Goal: Navigation & Orientation: Find specific page/section

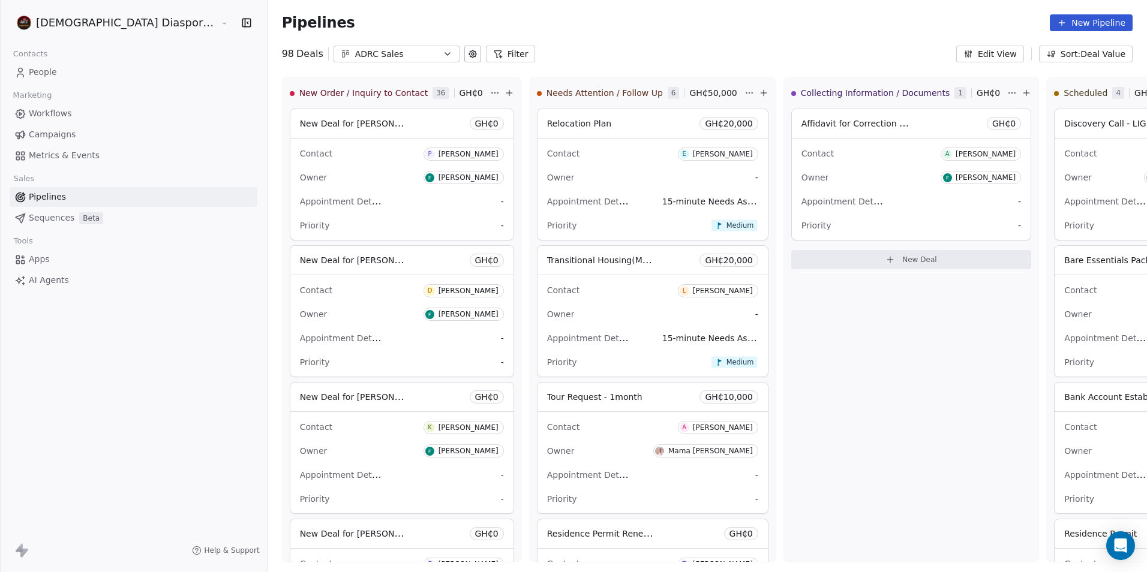
click at [49, 67] on span "People" at bounding box center [43, 72] width 28 height 13
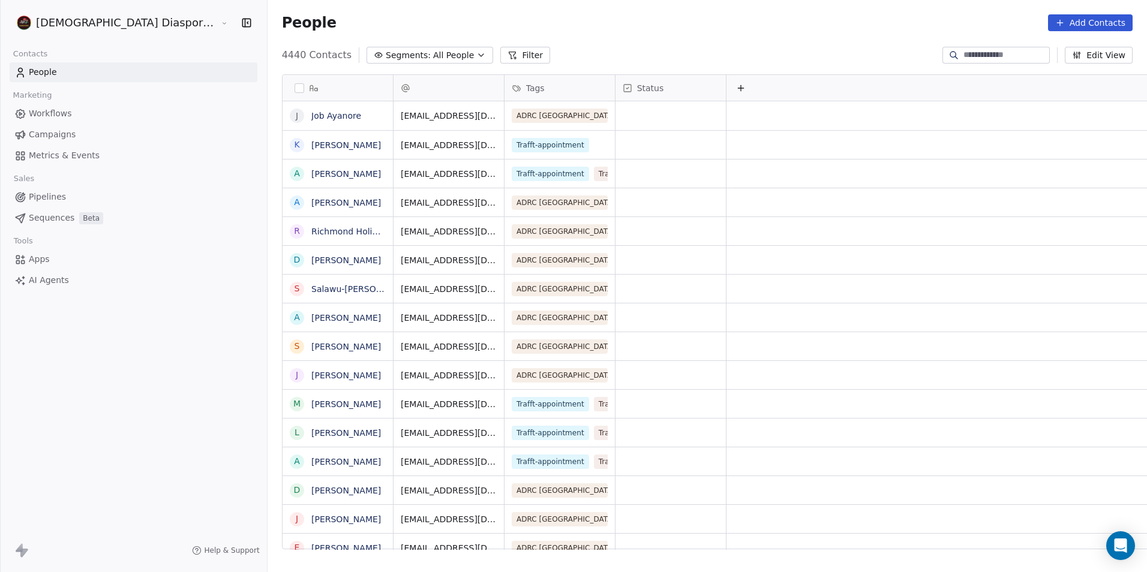
scroll to position [494, 932]
click at [1007, 57] on input at bounding box center [1005, 55] width 84 height 12
click at [963, 54] on input at bounding box center [1005, 55] width 84 height 12
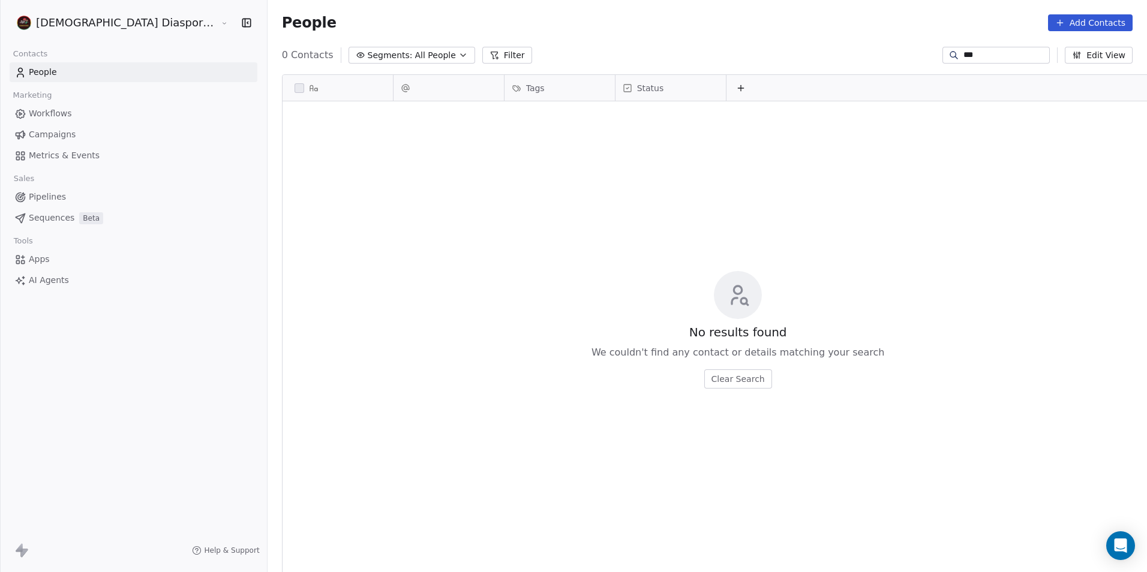
scroll to position [494, 932]
type input "***"
click at [38, 193] on span "Pipelines" at bounding box center [47, 197] width 37 height 13
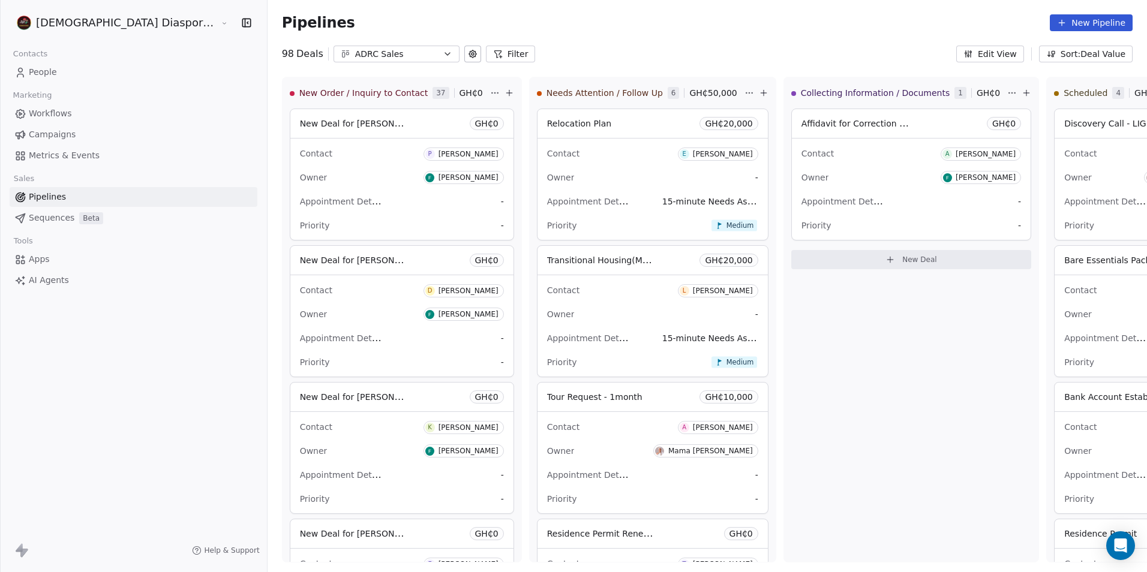
click at [34, 218] on span "Sequences" at bounding box center [52, 218] width 46 height 13
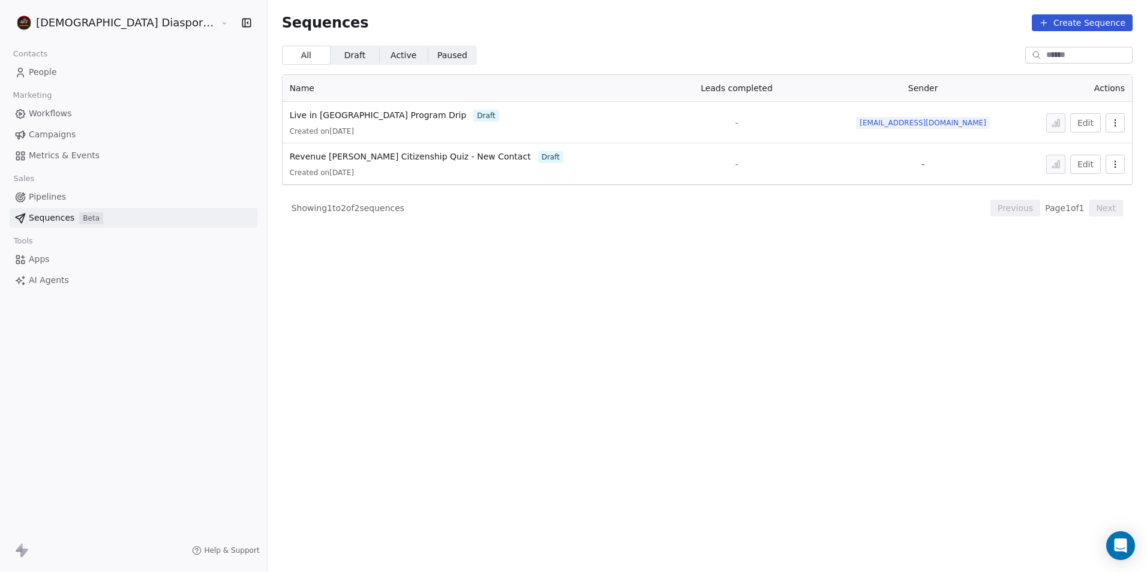
click at [52, 71] on span "People" at bounding box center [43, 72] width 28 height 13
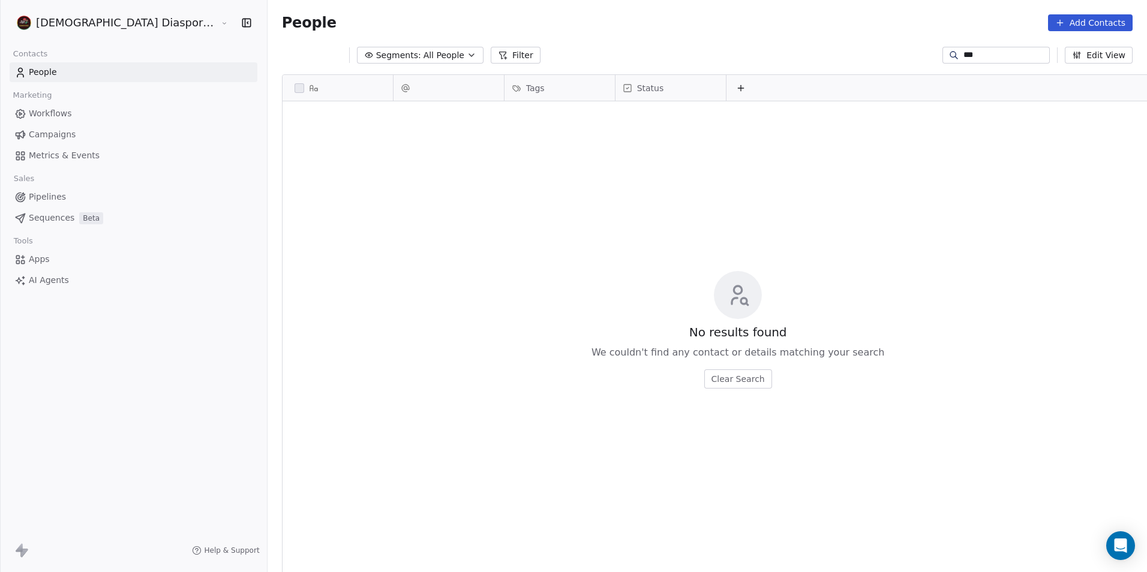
scroll to position [494, 932]
click at [977, 56] on input "***" at bounding box center [1005, 55] width 84 height 12
type input "*"
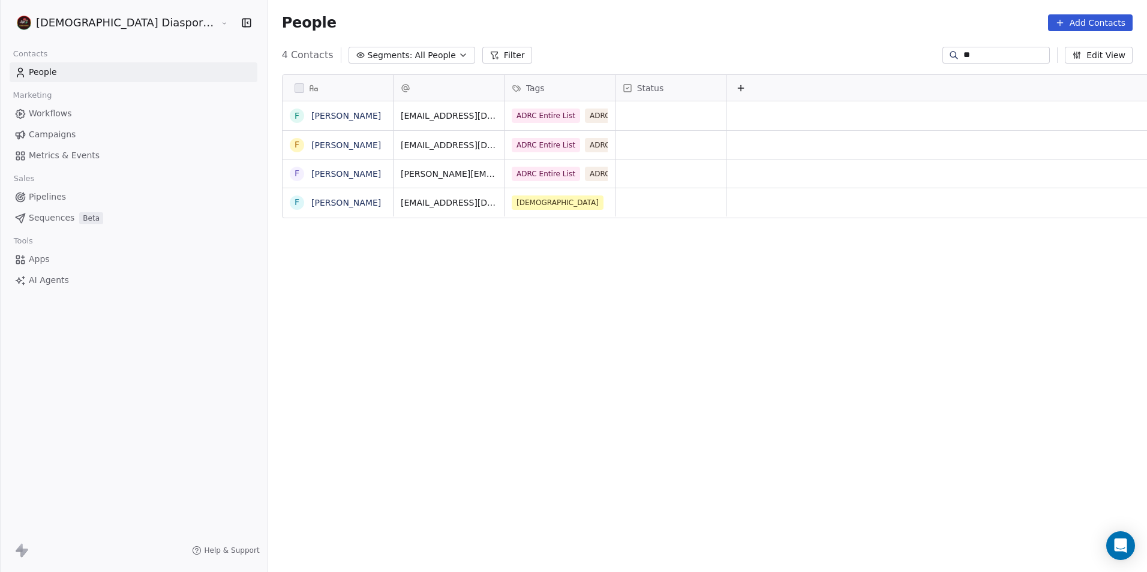
type input "*"
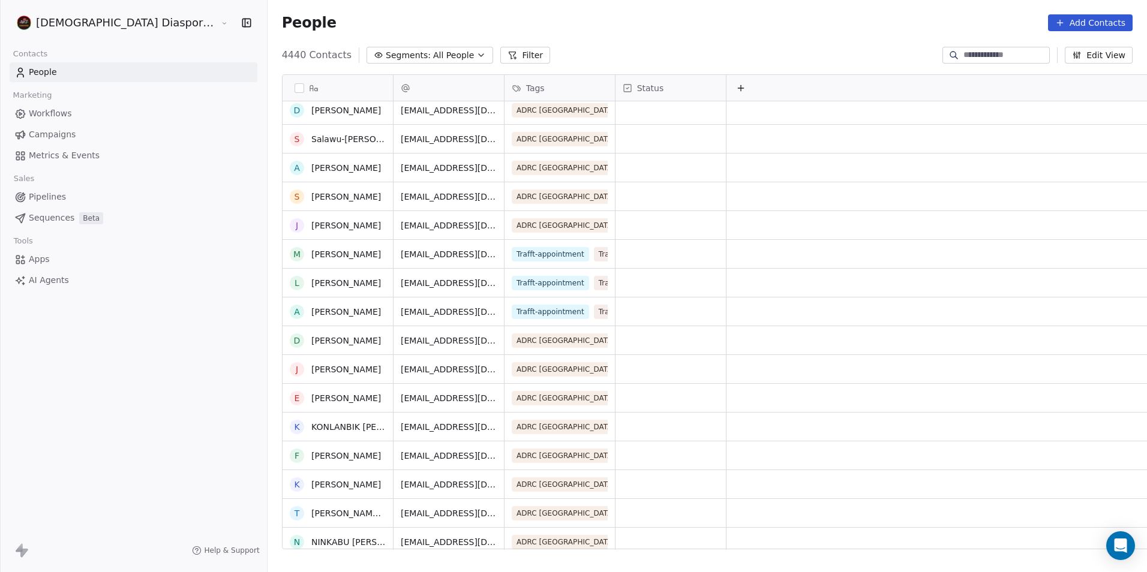
scroll to position [240, 0]
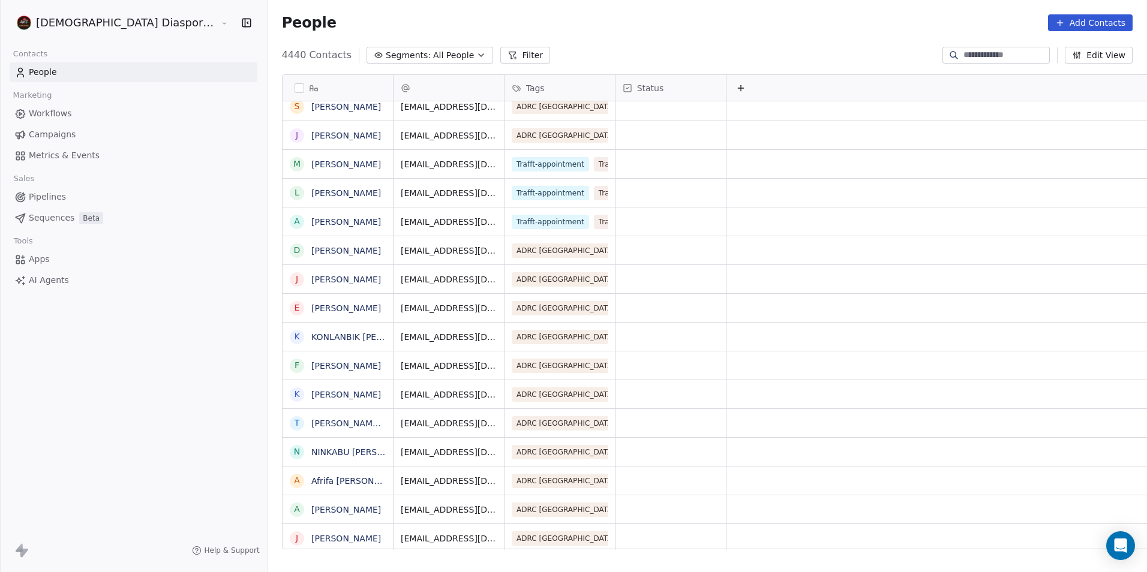
click at [46, 199] on span "Pipelines" at bounding box center [47, 197] width 37 height 13
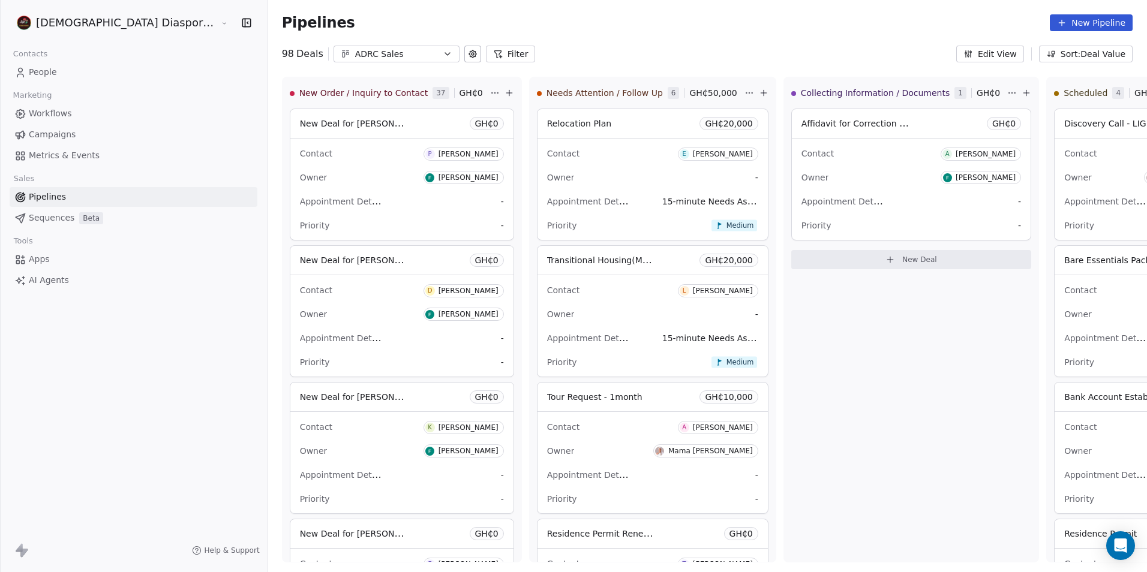
click at [41, 221] on span "Sequences" at bounding box center [52, 218] width 46 height 13
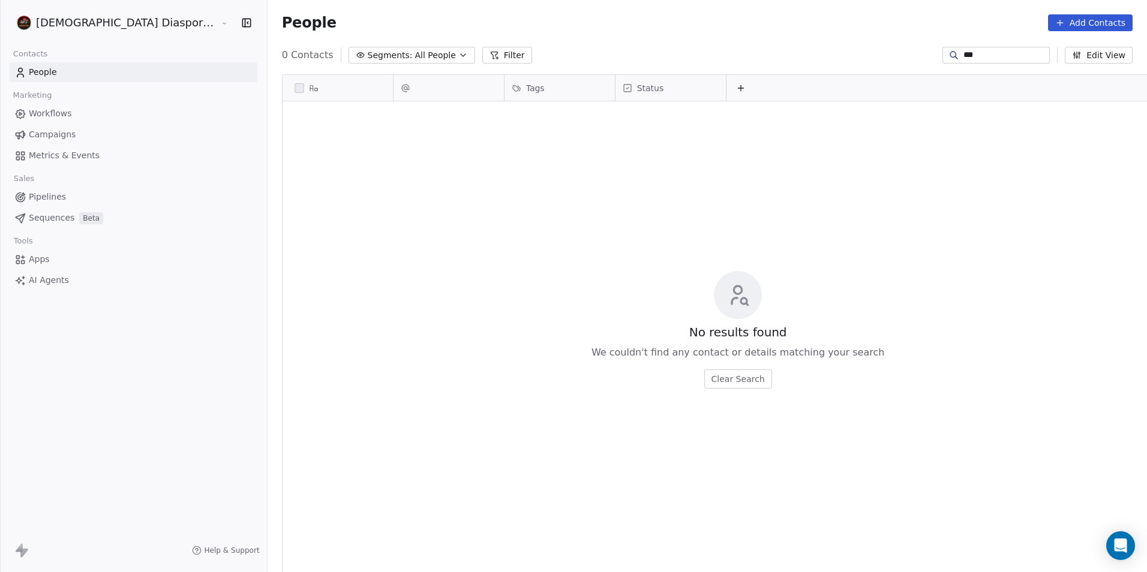
scroll to position [494, 932]
type input "*"
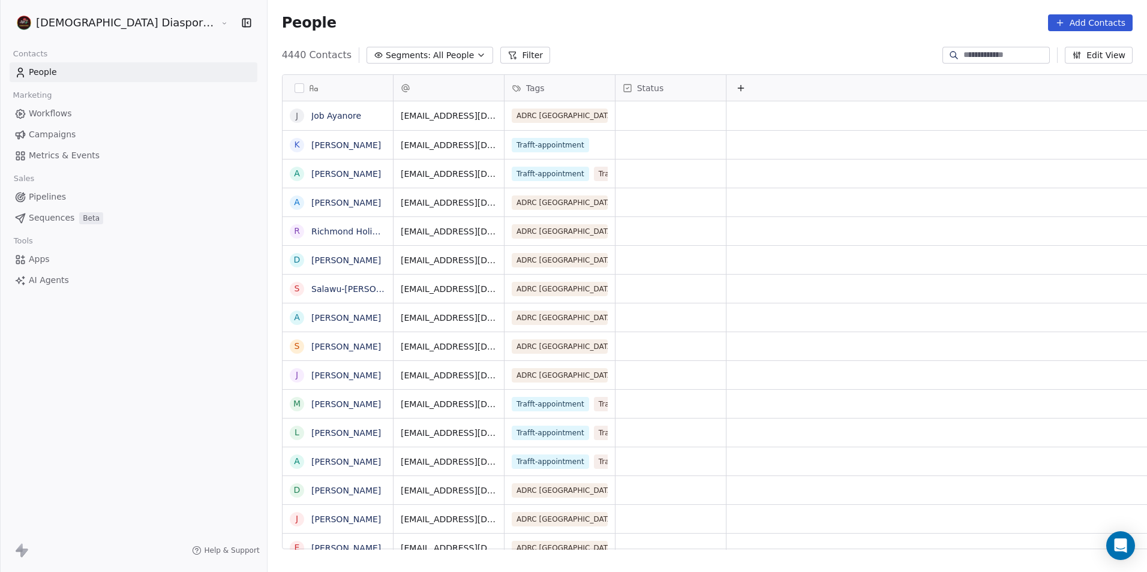
click at [23, 193] on icon at bounding box center [23, 194] width 3 height 3
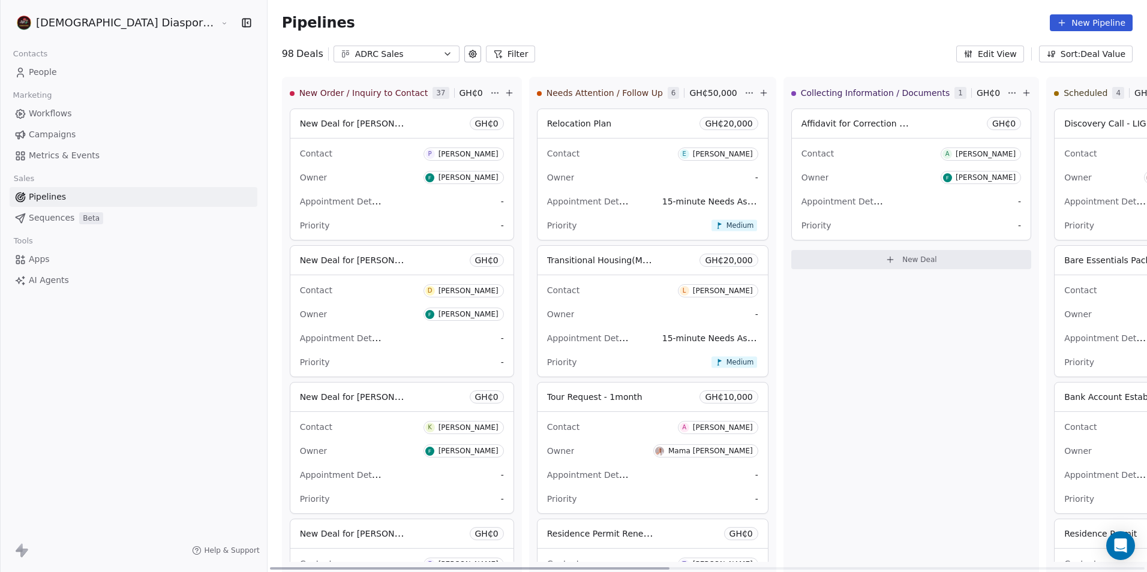
click at [443, 55] on icon "button" at bounding box center [448, 54] width 10 height 10
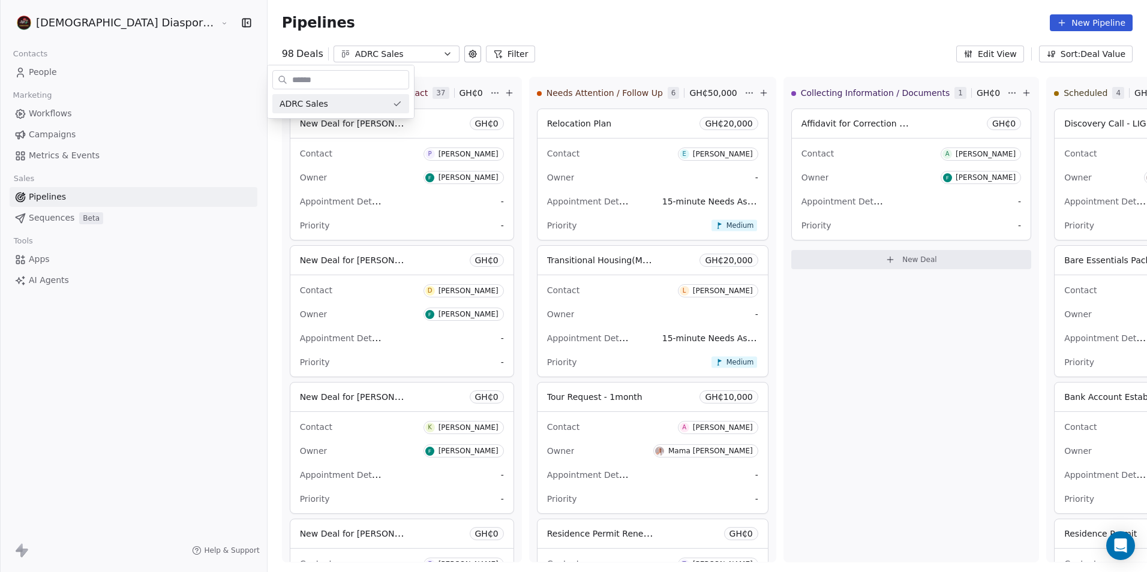
click at [53, 110] on html "African Diaspora Resource Centre Contacts People Marketing Workflows Campaigns …" at bounding box center [573, 286] width 1147 height 572
click at [37, 216] on span "Sequences" at bounding box center [52, 218] width 46 height 13
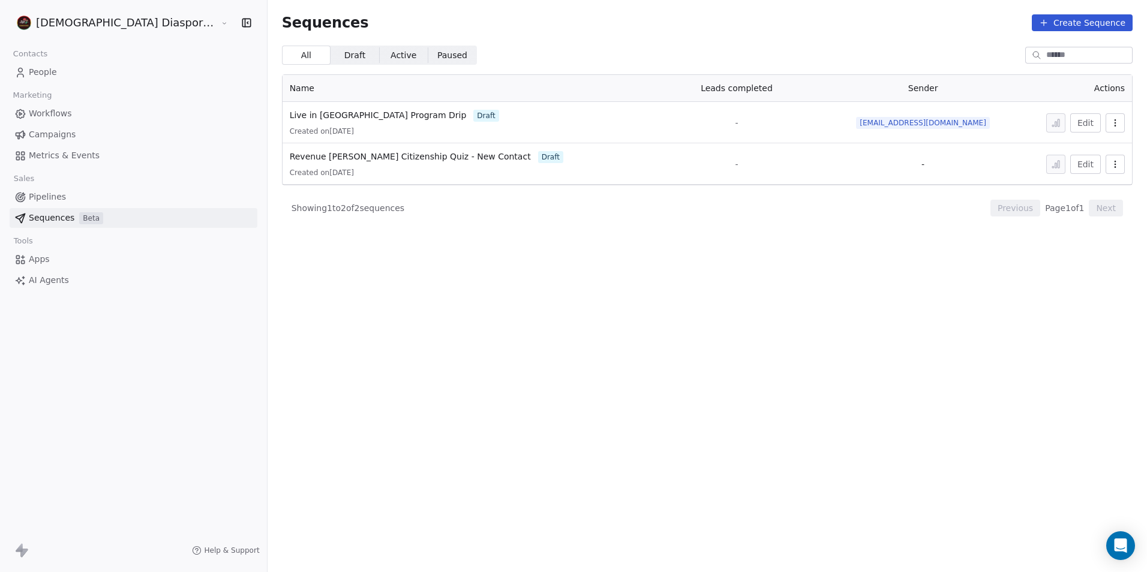
click at [41, 72] on span "People" at bounding box center [43, 72] width 28 height 13
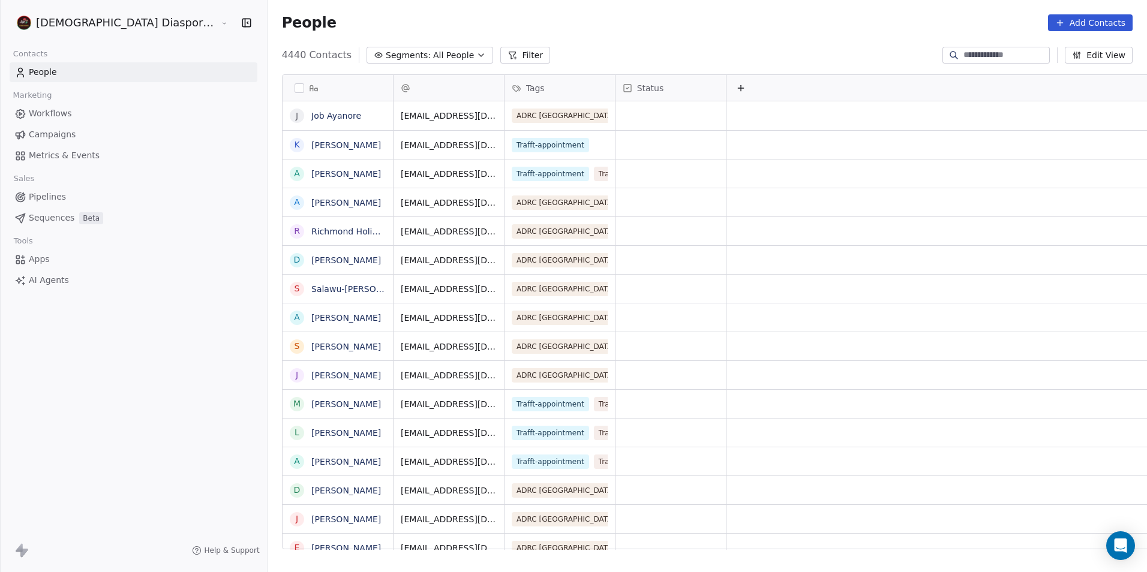
click at [37, 197] on span "Pipelines" at bounding box center [47, 197] width 37 height 13
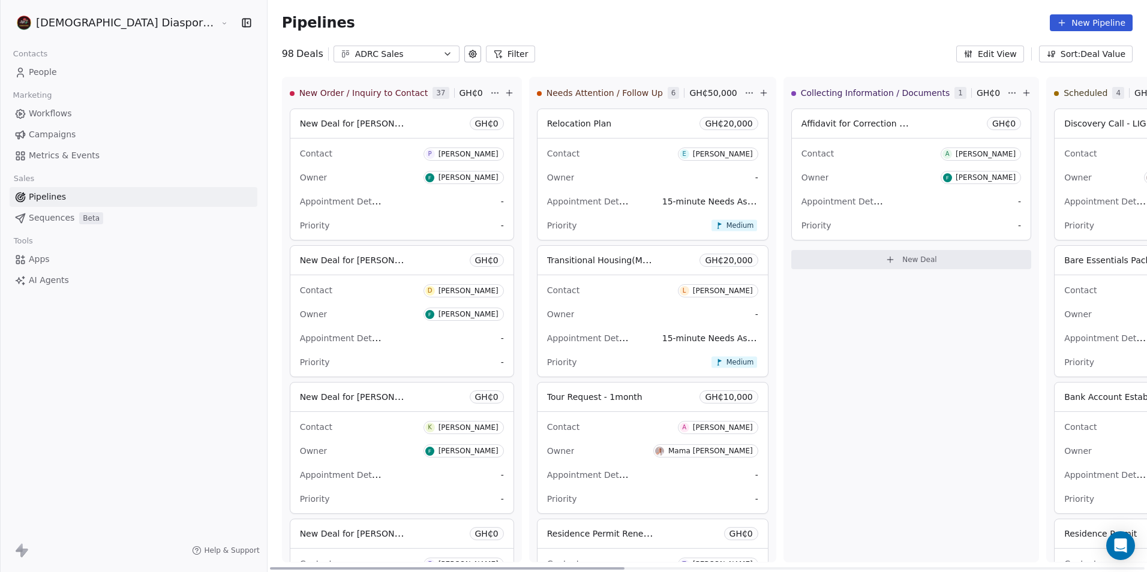
drag, startPoint x: 347, startPoint y: 569, endPoint x: 282, endPoint y: 542, distance: 70.7
click at [282, 567] on div at bounding box center [447, 568] width 354 height 2
drag, startPoint x: 360, startPoint y: 567, endPoint x: 336, endPoint y: 561, distance: 24.9
click at [336, 567] on div at bounding box center [447, 568] width 354 height 2
click at [39, 219] on span "Sequences" at bounding box center [52, 218] width 46 height 13
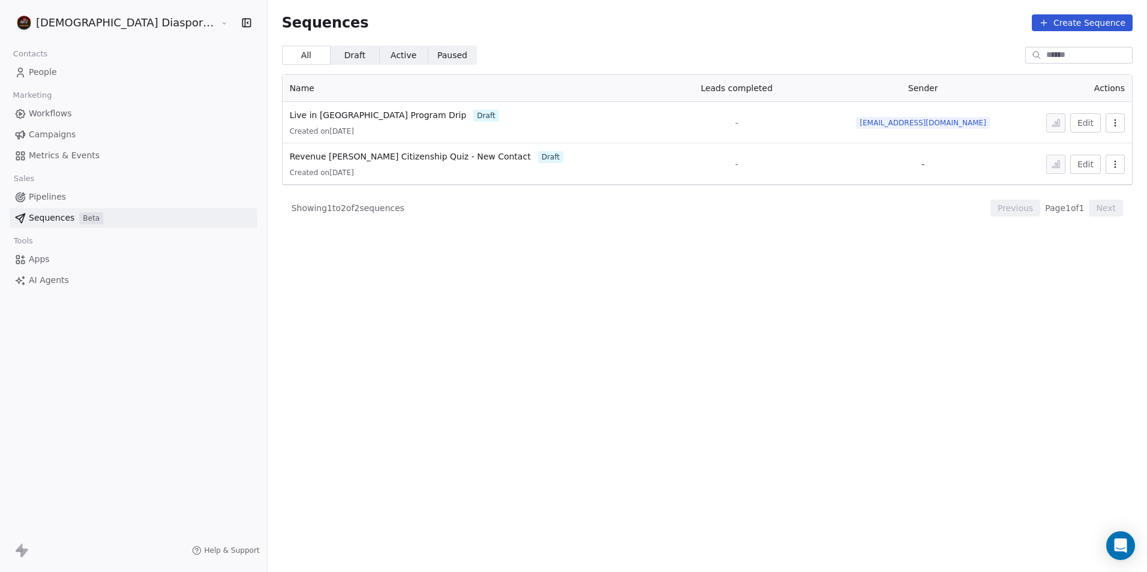
click at [38, 196] on span "Pipelines" at bounding box center [47, 197] width 37 height 13
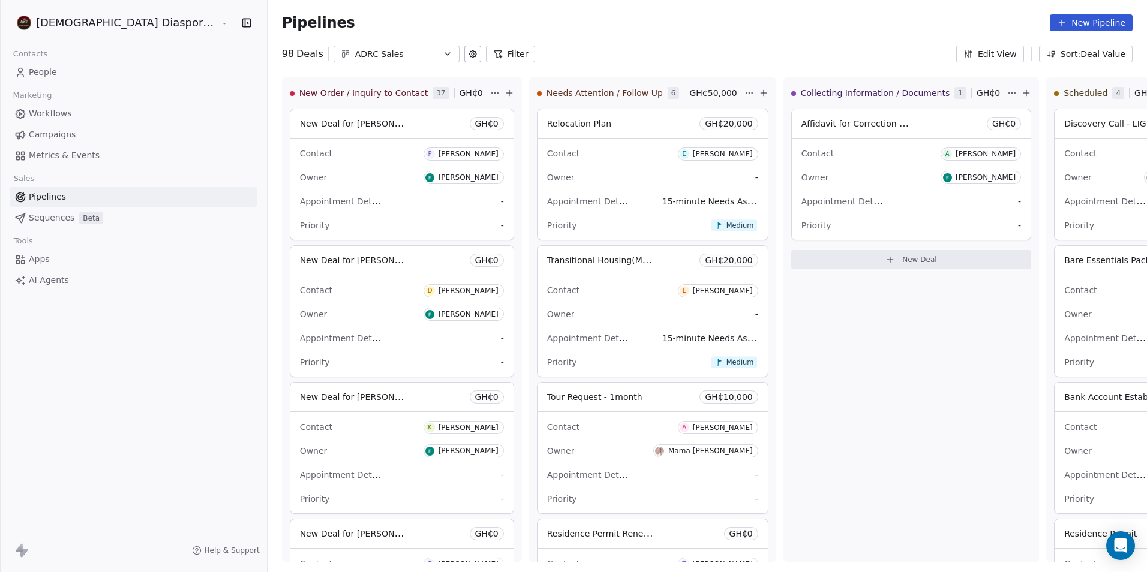
click at [46, 221] on span "Sequences" at bounding box center [52, 218] width 46 height 13
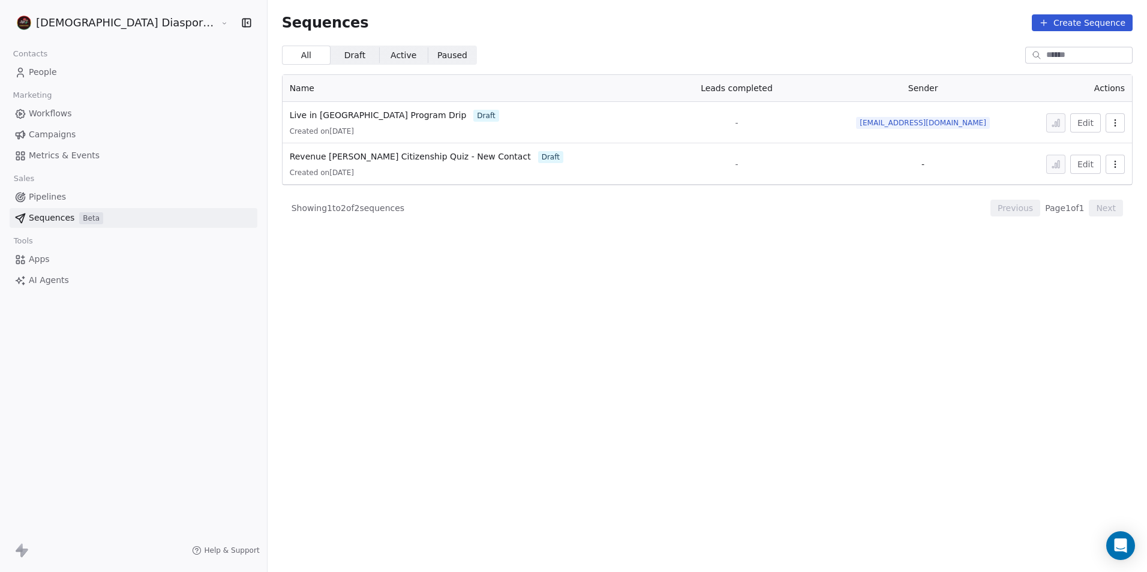
click at [33, 70] on span "People" at bounding box center [43, 72] width 28 height 13
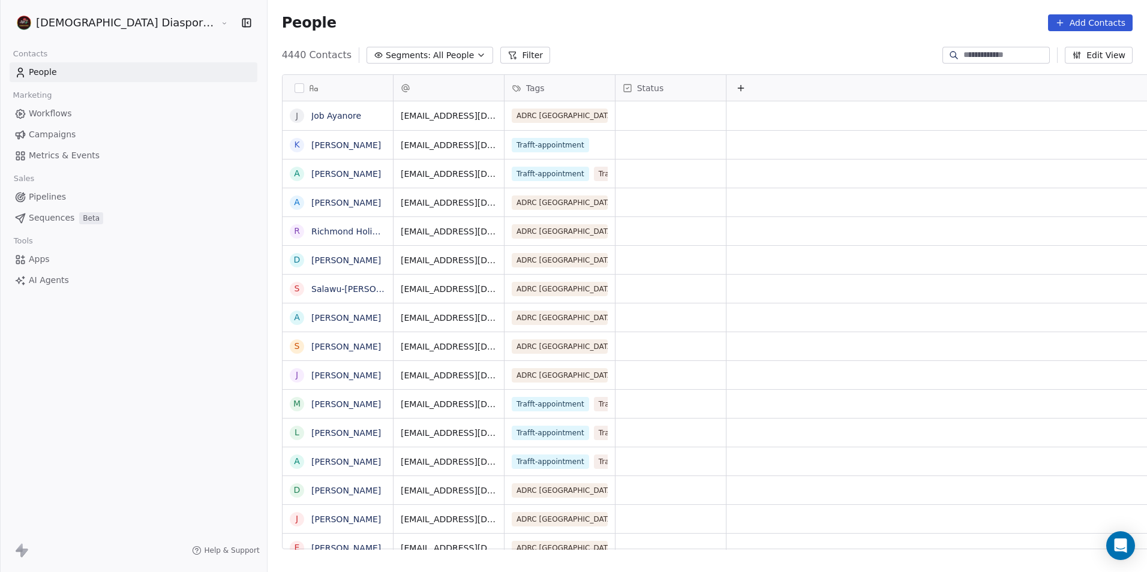
scroll to position [494, 932]
click at [51, 195] on span "Pipelines" at bounding box center [47, 197] width 37 height 13
